Goal: Transaction & Acquisition: Purchase product/service

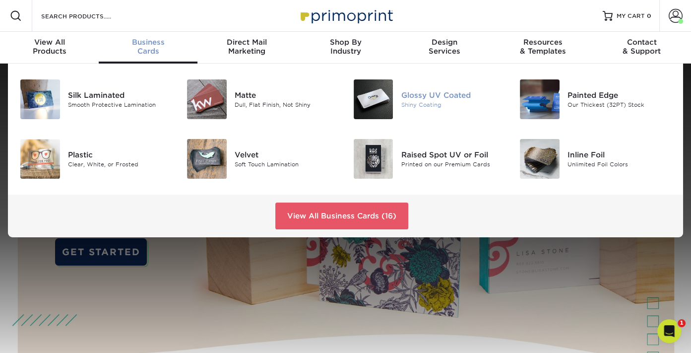
click at [408, 92] on div "Glossy UV Coated" at bounding box center [453, 95] width 104 height 11
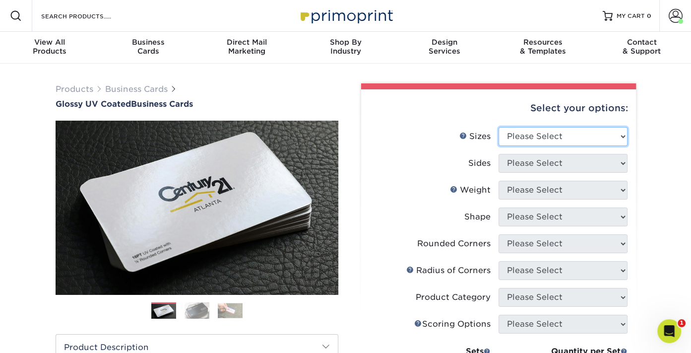
click at [622, 134] on select "Please Select 1.5" x 3.5" - Mini 1.75" x 3.5" - Mini 2" x 2" - Square 2" x 3" -…" at bounding box center [563, 136] width 129 height 19
select select "2.00x3.50"
click at [499, 127] on select "Please Select 1.5" x 3.5" - Mini 1.75" x 3.5" - Mini 2" x 2" - Square 2" x 3" -…" at bounding box center [563, 136] width 129 height 19
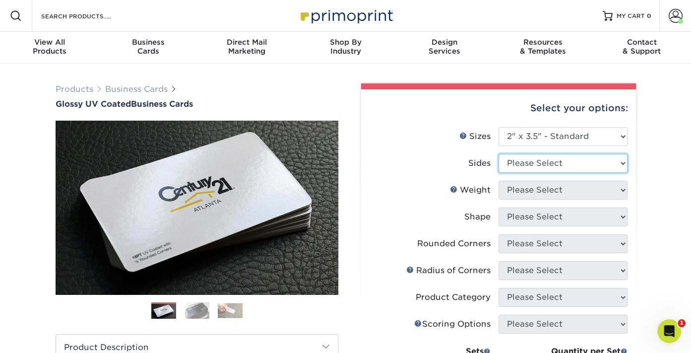
click at [624, 162] on select "Please Select Print Both Sides Print Front Only" at bounding box center [563, 163] width 129 height 19
select select "13abbda7-1d64-4f25-8bb2-c179b224825d"
click at [499, 154] on select "Please Select Print Both Sides Print Front Only" at bounding box center [563, 163] width 129 height 19
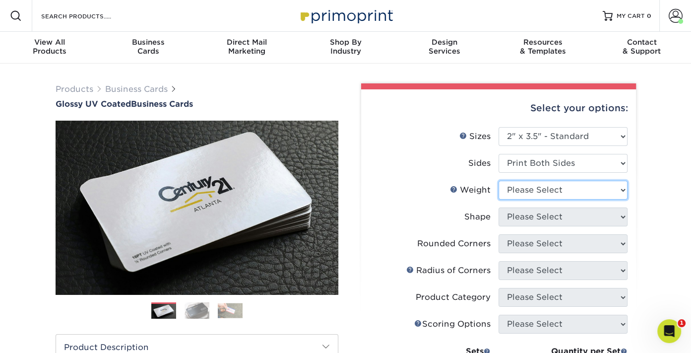
click at [621, 188] on select "Please Select 16PT 14PT" at bounding box center [563, 190] width 129 height 19
select select "16PT"
click at [499, 181] on select "Please Select 16PT 14PT" at bounding box center [563, 190] width 129 height 19
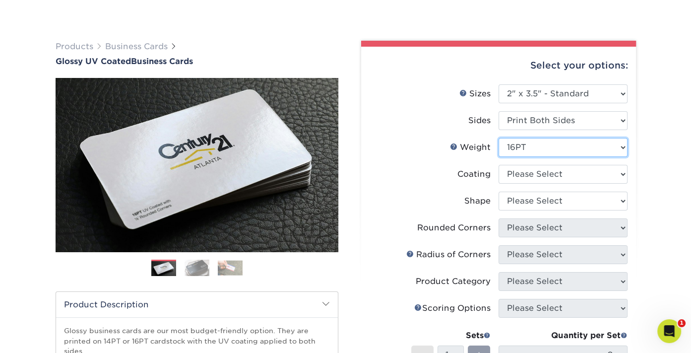
scroll to position [65, 0]
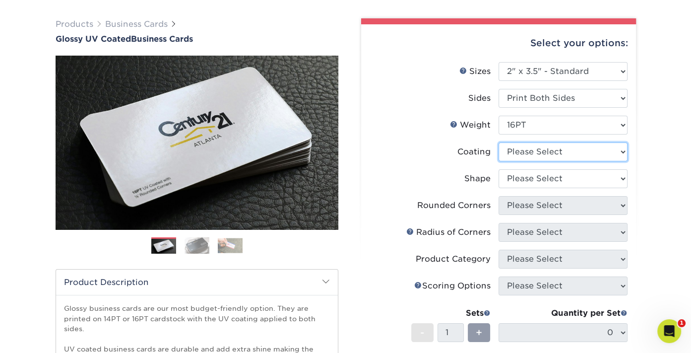
click at [618, 151] on select at bounding box center [563, 151] width 129 height 19
select select "1e8116af-acfc-44b1-83dc-8181aa338834"
click at [499, 142] on select at bounding box center [563, 151] width 129 height 19
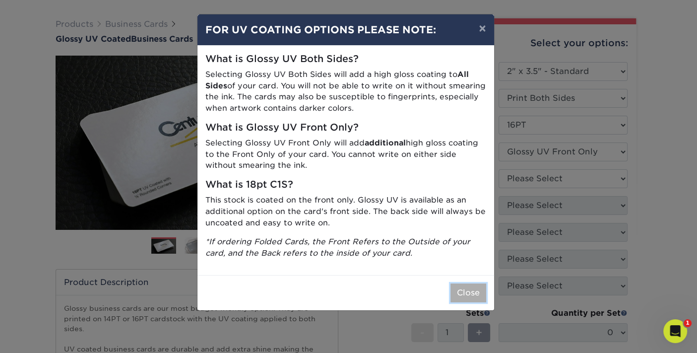
click at [467, 294] on button "Close" at bounding box center [469, 292] width 36 height 19
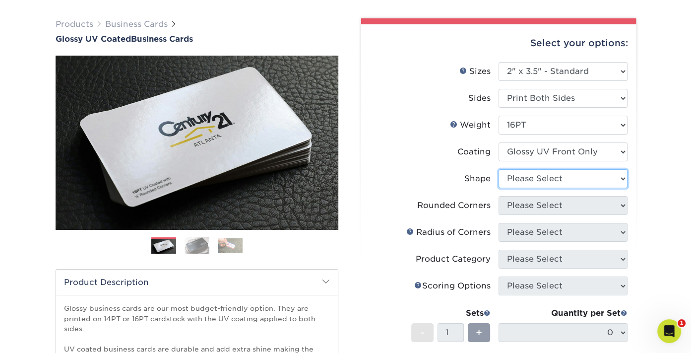
click at [623, 177] on select "Please Select Standard" at bounding box center [563, 178] width 129 height 19
select select "standard"
click at [499, 169] on select "Please Select Standard" at bounding box center [563, 178] width 129 height 19
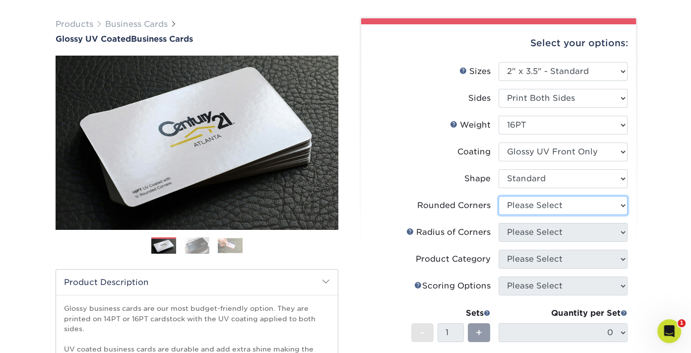
click at [622, 205] on select "Please Select Yes - Round 2 Corners Yes - Round 4 Corners No" at bounding box center [563, 205] width 129 height 19
select select "0"
click at [499, 196] on select "Please Select Yes - Round 2 Corners Yes - Round 4 Corners No" at bounding box center [563, 205] width 129 height 19
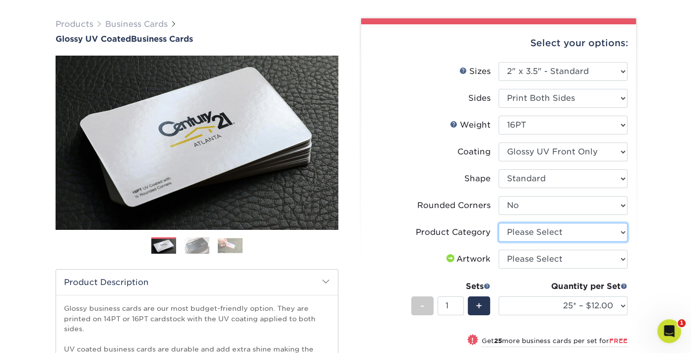
click at [608, 228] on select "Please Select Business Cards" at bounding box center [563, 232] width 129 height 19
select select "3b5148f1-0588-4f88-a218-97bcfdce65c1"
click at [499, 223] on select "Please Select Business Cards" at bounding box center [563, 232] width 129 height 19
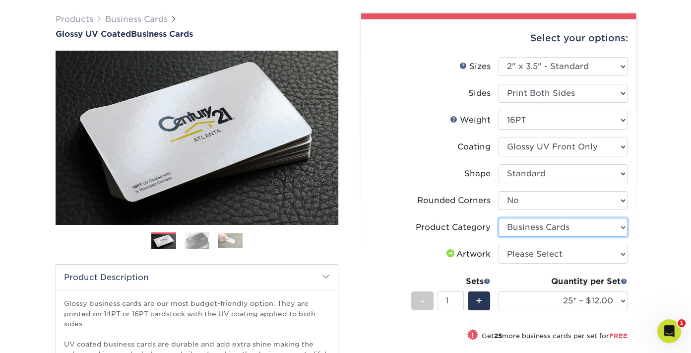
scroll to position [76, 0]
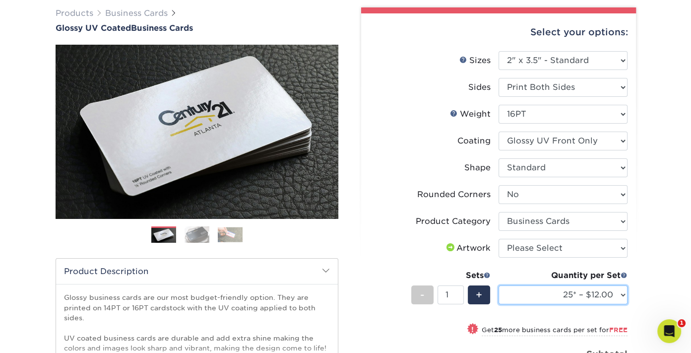
click at [623, 294] on select "25* – $12.00 50* – $12.00 100* – $12.00 250* – $21.00 500 – $42.00 1000 – $53.0…" at bounding box center [563, 294] width 129 height 19
select select "100* – $12.00"
click at [499, 285] on select "25* – $12.00 50* – $12.00 100* – $12.00 250* – $21.00 500 – $42.00 1000 – $53.0…" at bounding box center [563, 294] width 129 height 19
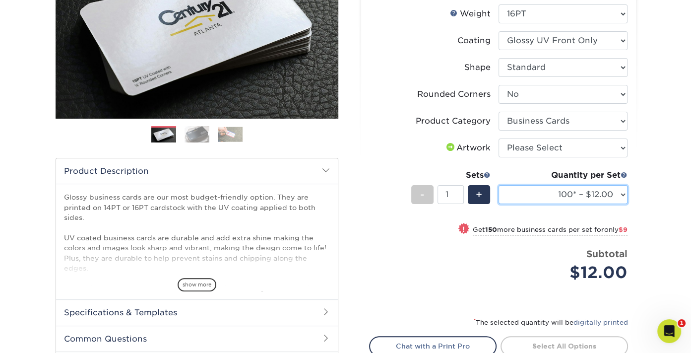
scroll to position [174, 0]
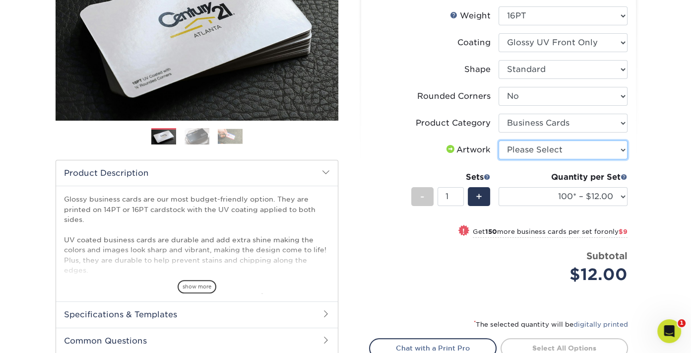
click at [605, 145] on select "Please Select I will upload files I need a design - $100" at bounding box center [563, 149] width 129 height 19
select select "upload"
click at [499, 140] on select "Please Select I will upload files I need a design - $100" at bounding box center [563, 149] width 129 height 19
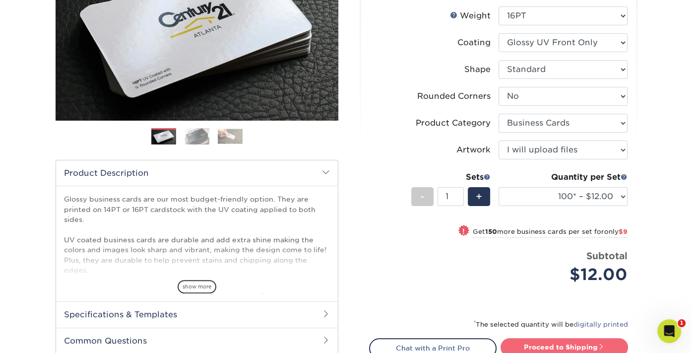
click at [553, 343] on link "Proceed to Shipping" at bounding box center [565, 347] width 128 height 18
type input "Set 1"
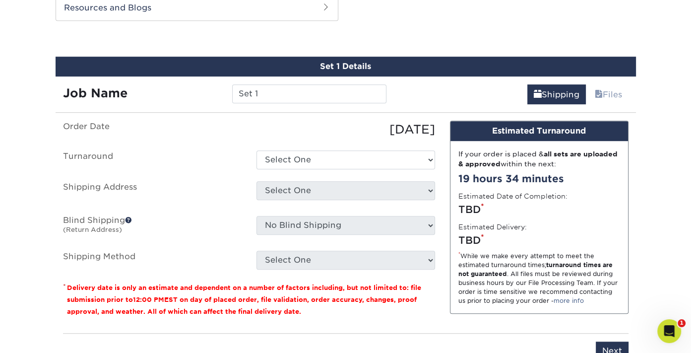
scroll to position [539, 0]
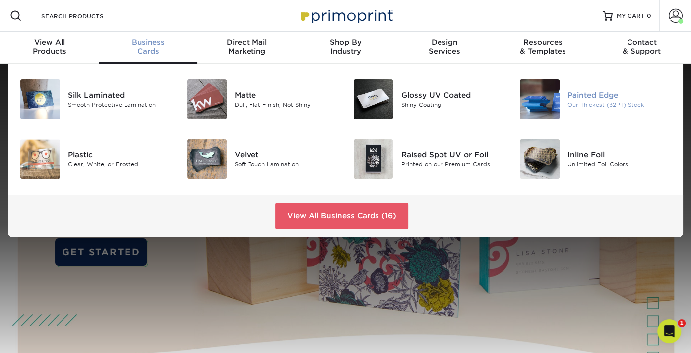
click at [582, 103] on div "Our Thickest (32PT) Stock" at bounding box center [620, 105] width 104 height 8
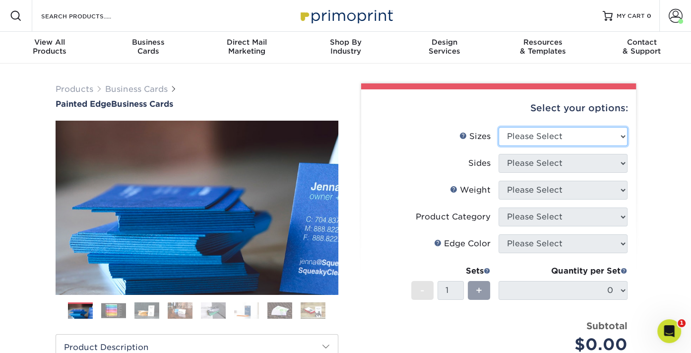
click at [622, 133] on select "Please Select 2" x 3.5" - Standard 2.125" x 3.375" - European 2.5" x 2.5" - Squ…" at bounding box center [563, 136] width 129 height 19
select select "2.00x3.50"
click at [499, 127] on select "Please Select 2" x 3.5" - Standard 2.125" x 3.375" - European 2.5" x 2.5" - Squ…" at bounding box center [563, 136] width 129 height 19
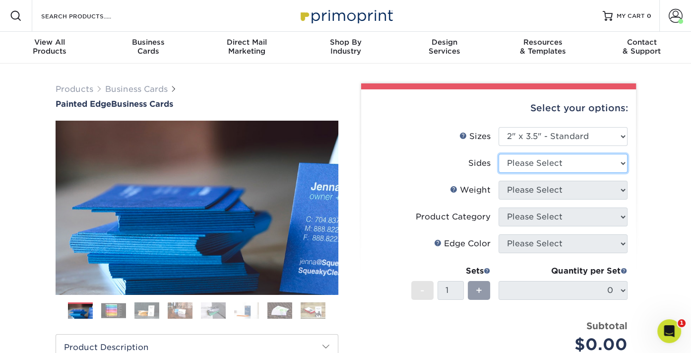
click at [612, 163] on select "Please Select Print Both Sides Print Front Only" at bounding box center [563, 163] width 129 height 19
select select "13abbda7-1d64-4f25-8bb2-c179b224825d"
click at [499, 154] on select "Please Select Print Both Sides Print Front Only" at bounding box center [563, 163] width 129 height 19
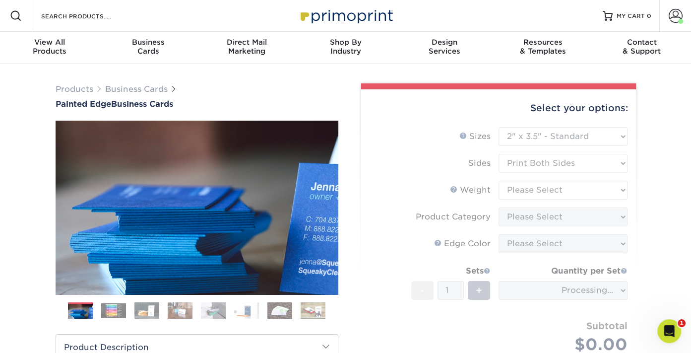
click at [611, 188] on form "Sizes Help Sizes Please Select 2" x 3.5" - Standard 2.125" x 3.375" - European …" at bounding box center [498, 252] width 259 height 250
click at [621, 190] on form "Sizes Help Sizes Please Select 2" x 3.5" - Standard 2.125" x 3.375" - European …" at bounding box center [498, 252] width 259 height 250
